Goal: Transaction & Acquisition: Purchase product/service

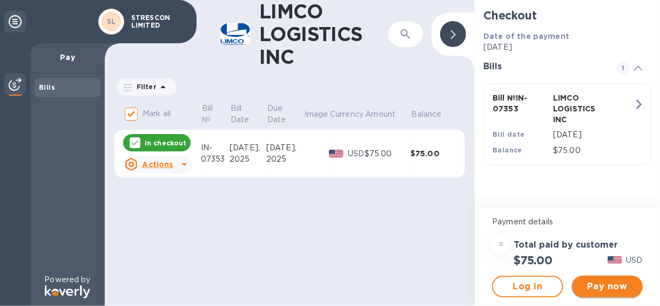
click at [607, 287] on span "Pay now" at bounding box center [608, 286] width 54 height 13
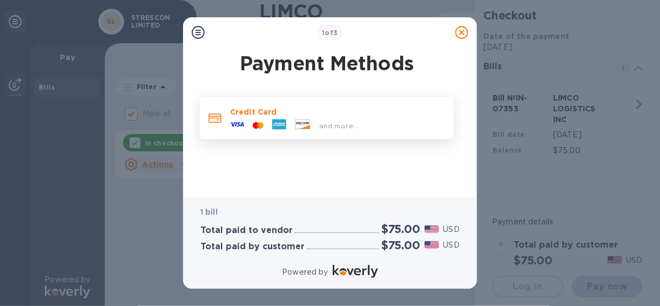
click at [235, 125] on icon at bounding box center [237, 124] width 14 height 14
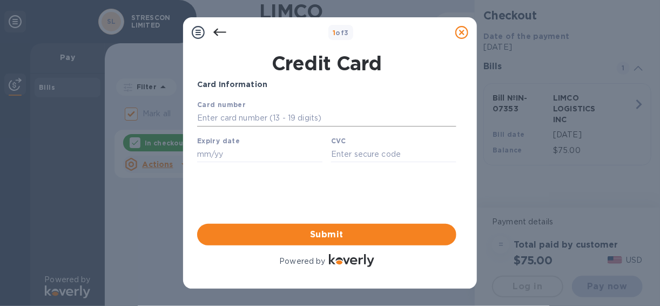
click at [234, 119] on input "text" at bounding box center [326, 118] width 259 height 16
type input "[CREDIT_CARD_NUMBER]"
click at [206, 156] on input "text" at bounding box center [259, 153] width 125 height 16
type input "08/29"
click at [363, 159] on input "text" at bounding box center [393, 153] width 125 height 16
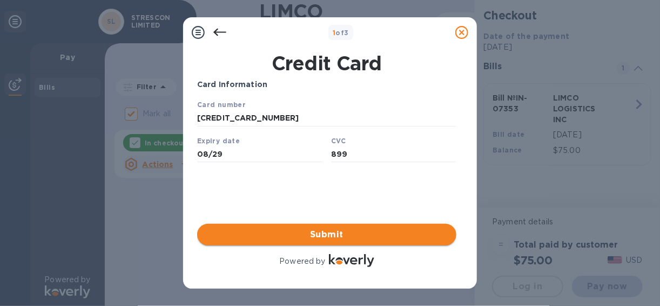
type input "899"
click at [335, 232] on span "Submit" at bounding box center [327, 234] width 242 height 13
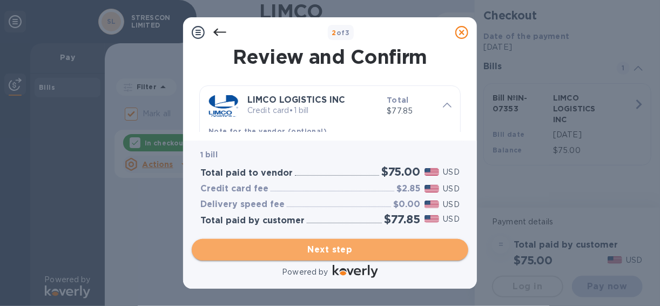
click at [327, 248] on span "Next step" at bounding box center [330, 249] width 259 height 13
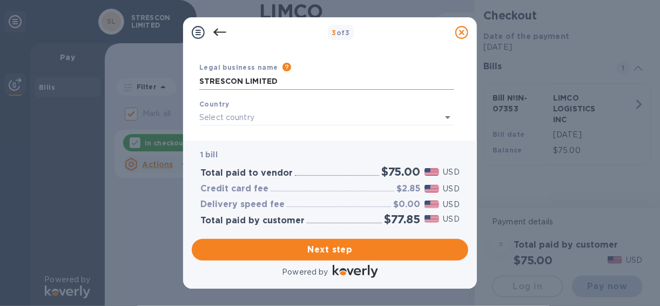
scroll to position [43, 0]
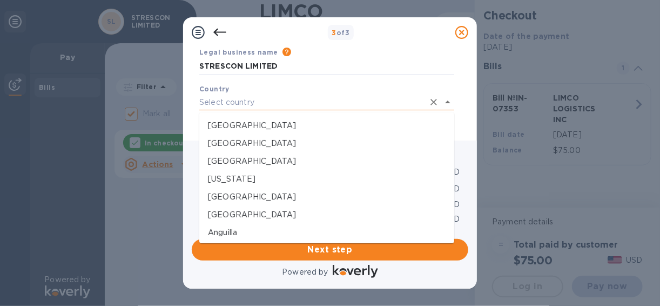
click at [282, 105] on input "text" at bounding box center [311, 103] width 225 height 16
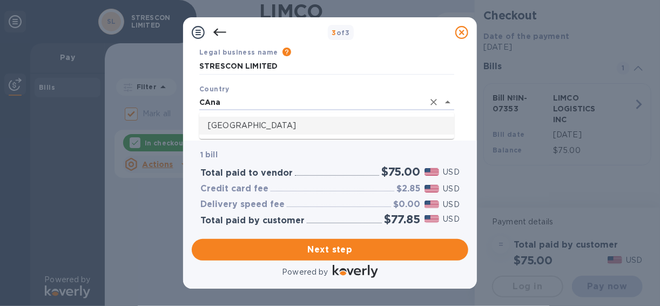
click at [277, 124] on p "[GEOGRAPHIC_DATA]" at bounding box center [327, 125] width 238 height 11
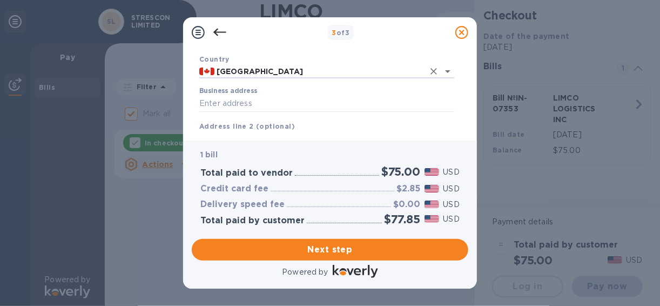
scroll to position [86, 0]
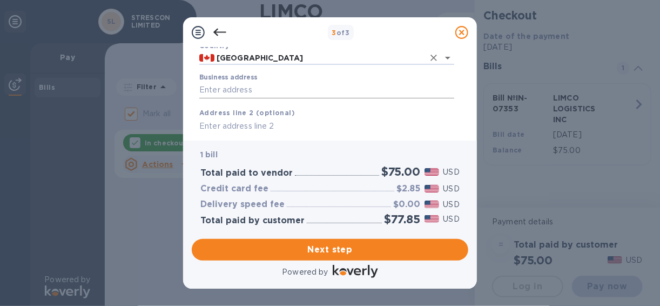
type input "[GEOGRAPHIC_DATA]"
click at [271, 92] on input "Business address" at bounding box center [326, 90] width 255 height 16
type input "[STREET_ADDRESS][PERSON_NAME]"
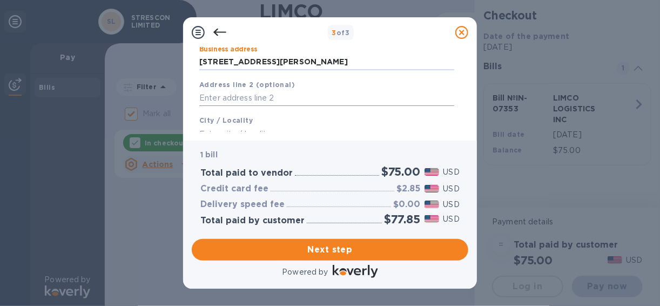
scroll to position [130, 0]
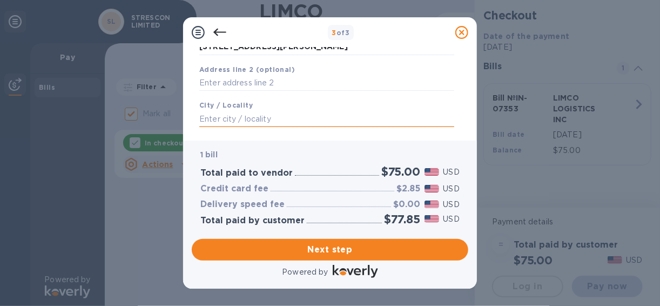
click at [265, 124] on input "text" at bounding box center [326, 119] width 255 height 16
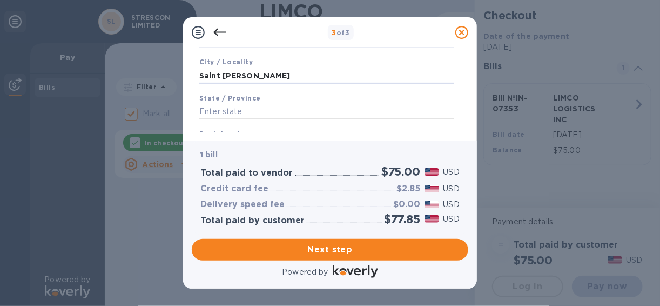
type input "Saint [PERSON_NAME]"
click at [257, 114] on input "text" at bounding box center [326, 112] width 255 height 16
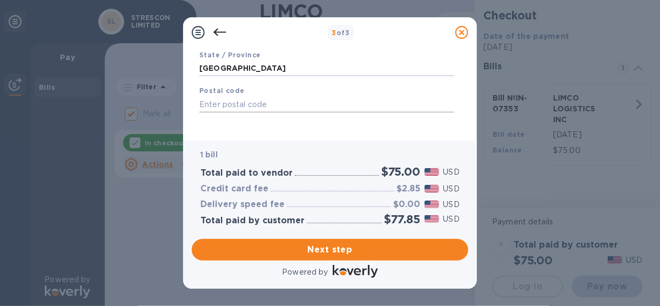
type input "[GEOGRAPHIC_DATA]"
click at [255, 109] on input "text" at bounding box center [326, 104] width 255 height 16
click at [202, 100] on input "text" at bounding box center [326, 104] width 255 height 16
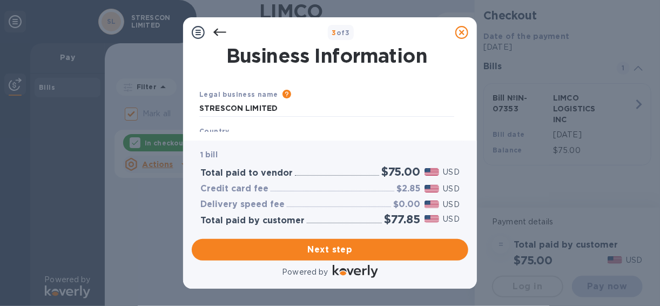
scroll to position [0, 0]
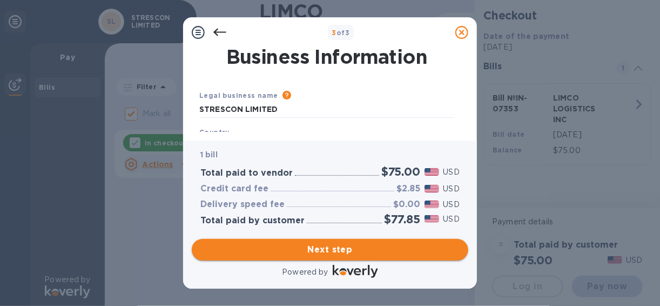
type input "E2K 5L6"
click at [333, 249] on span "Next step" at bounding box center [330, 249] width 259 height 13
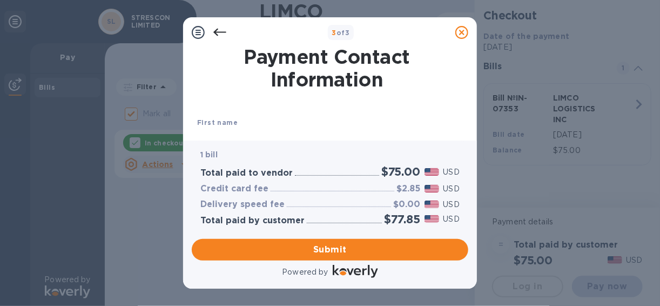
click at [271, 122] on div "First name" at bounding box center [327, 130] width 268 height 36
click at [270, 133] on div "Payment Contact Information First name Last name Phone number +1 Payment Confir…" at bounding box center [330, 94] width 294 height 93
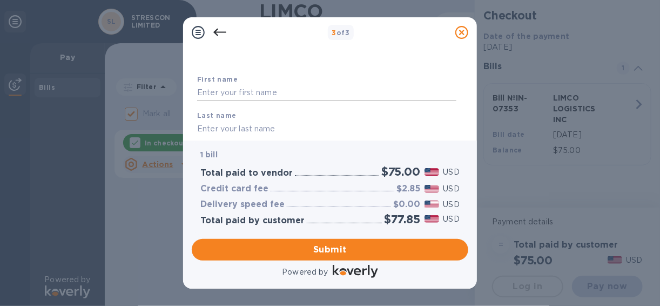
click at [241, 93] on input "text" at bounding box center [326, 93] width 259 height 16
type input "[PERSON_NAME]"
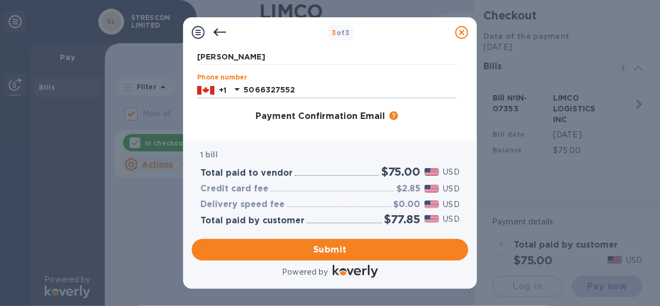
scroll to position [158, 0]
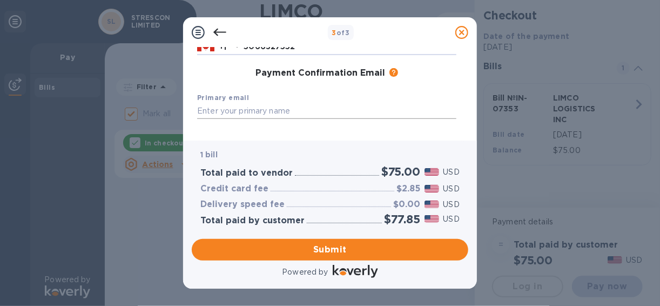
type input "5066327552"
click at [222, 110] on input "text" at bounding box center [326, 111] width 259 height 16
type input "[PERSON_NAME][EMAIL_ADDRESS][PERSON_NAME][DOMAIN_NAME]"
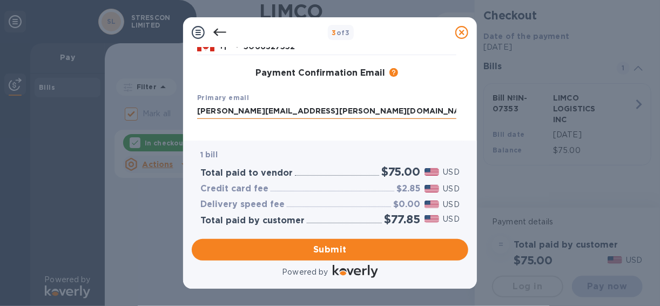
type input "[PERSON_NAME][EMAIL_ADDRESS][PERSON_NAME][DOMAIN_NAME]"
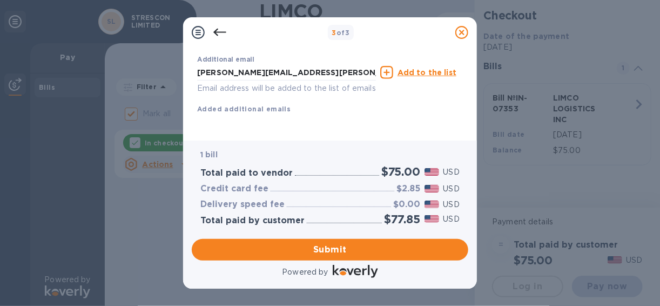
scroll to position [248, 0]
click at [335, 246] on span "Submit" at bounding box center [330, 249] width 259 height 13
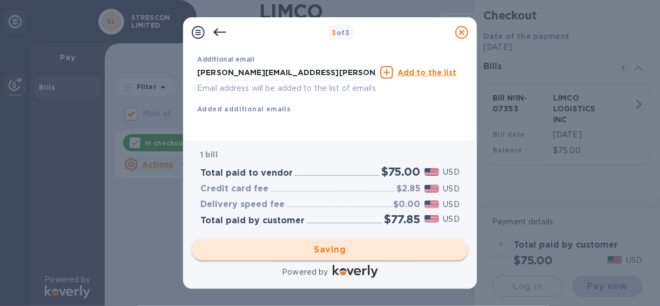
checkbox input "false"
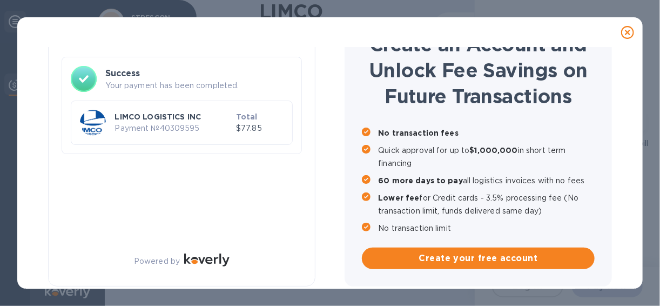
scroll to position [59, 0]
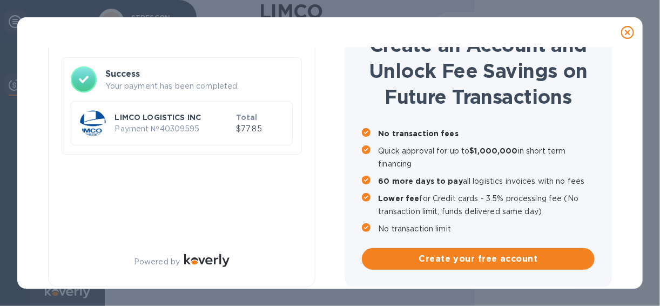
click at [156, 119] on p "LIMCO LOGISTICS INC" at bounding box center [173, 117] width 117 height 11
click at [140, 122] on p "LIMCO LOGISTICS INC" at bounding box center [173, 117] width 117 height 11
